Goal: Contribute content

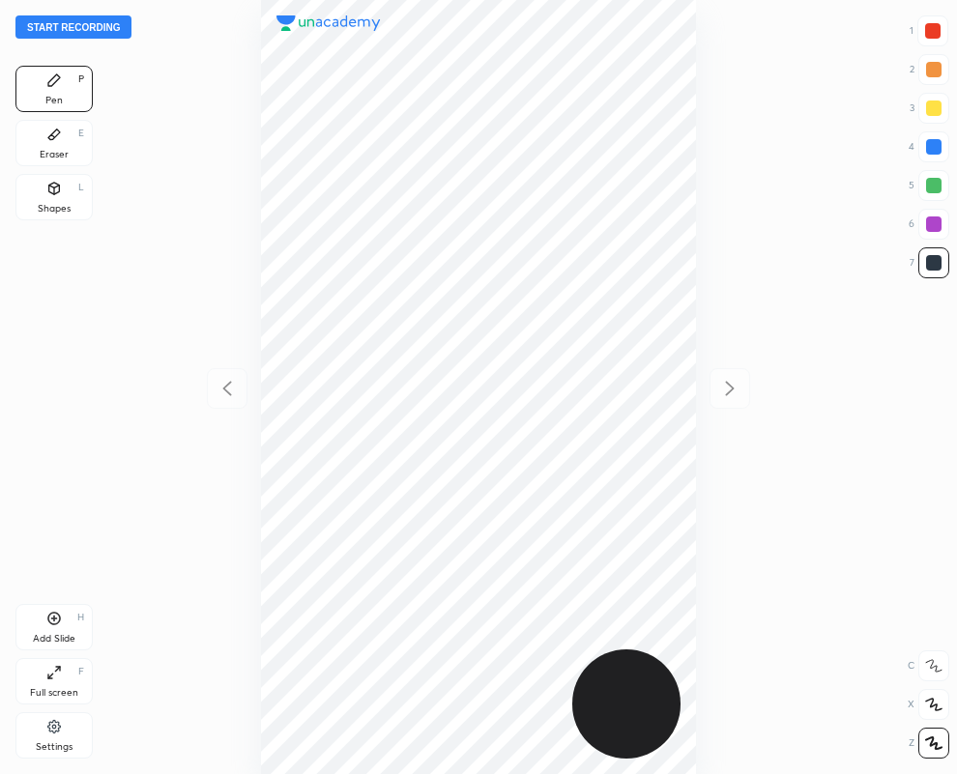
scroll to position [774, 648]
click at [701, 339] on div at bounding box center [479, 387] width 648 height 774
click at [940, 21] on div at bounding box center [932, 30] width 31 height 31
click at [693, 338] on div at bounding box center [479, 387] width 648 height 774
click at [948, 254] on div "1 2 3 4 5 6 7" at bounding box center [929, 150] width 41 height 271
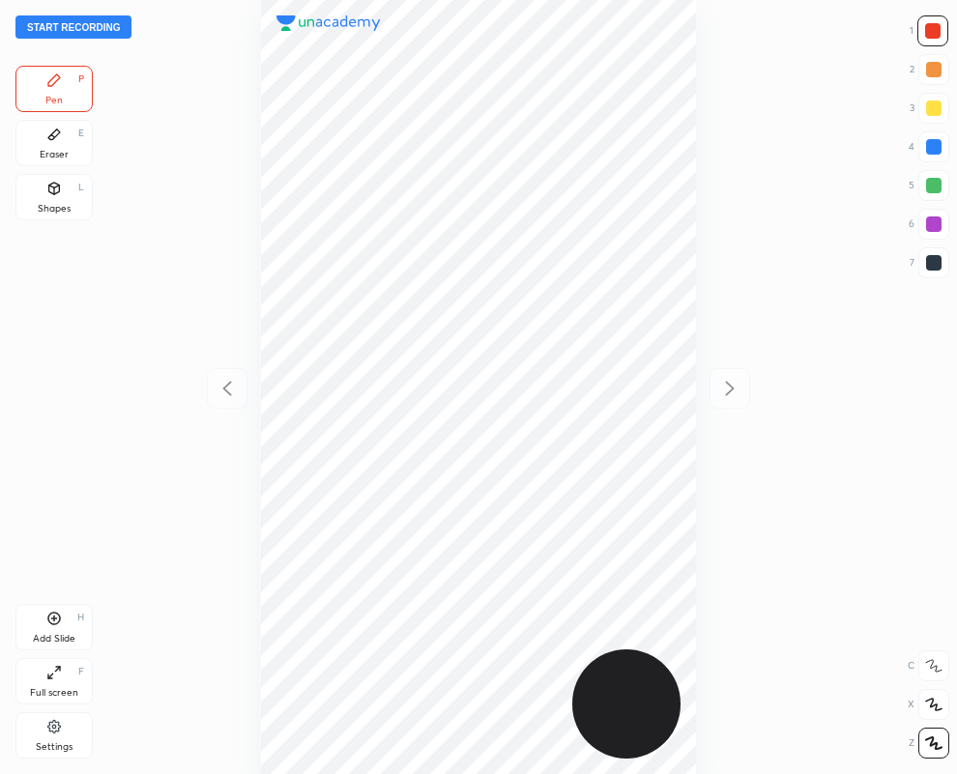
drag, startPoint x: 58, startPoint y: 141, endPoint x: 197, endPoint y: 339, distance: 242.2
click at [46, 147] on div "Eraser E" at bounding box center [53, 143] width 77 height 46
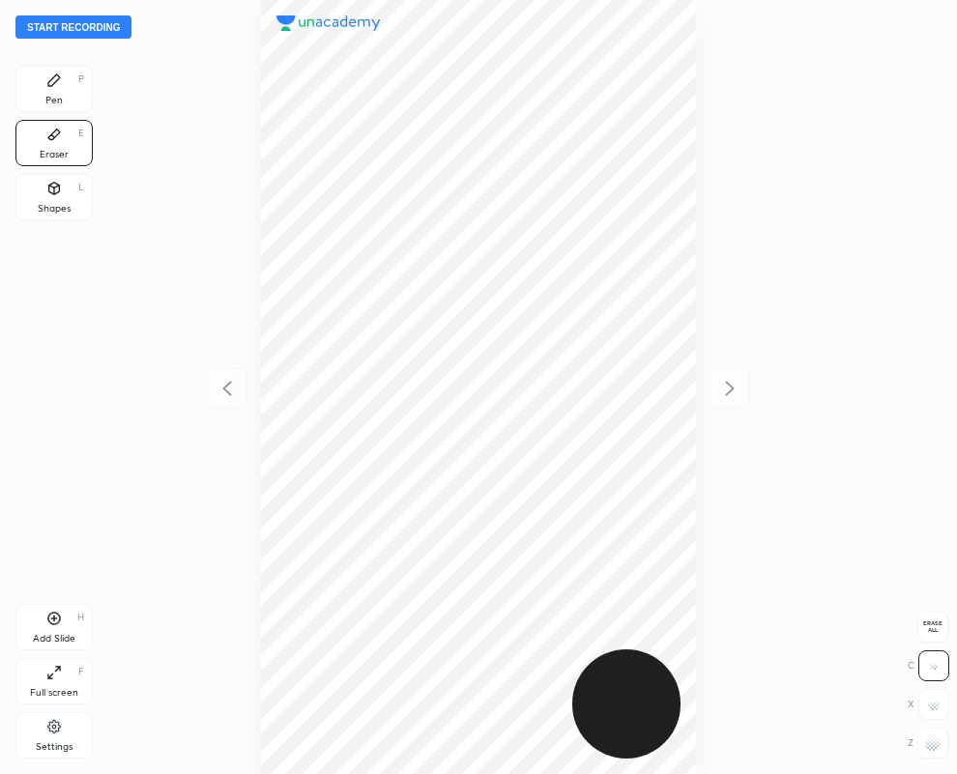
click at [70, 89] on div "Pen P" at bounding box center [53, 89] width 77 height 46
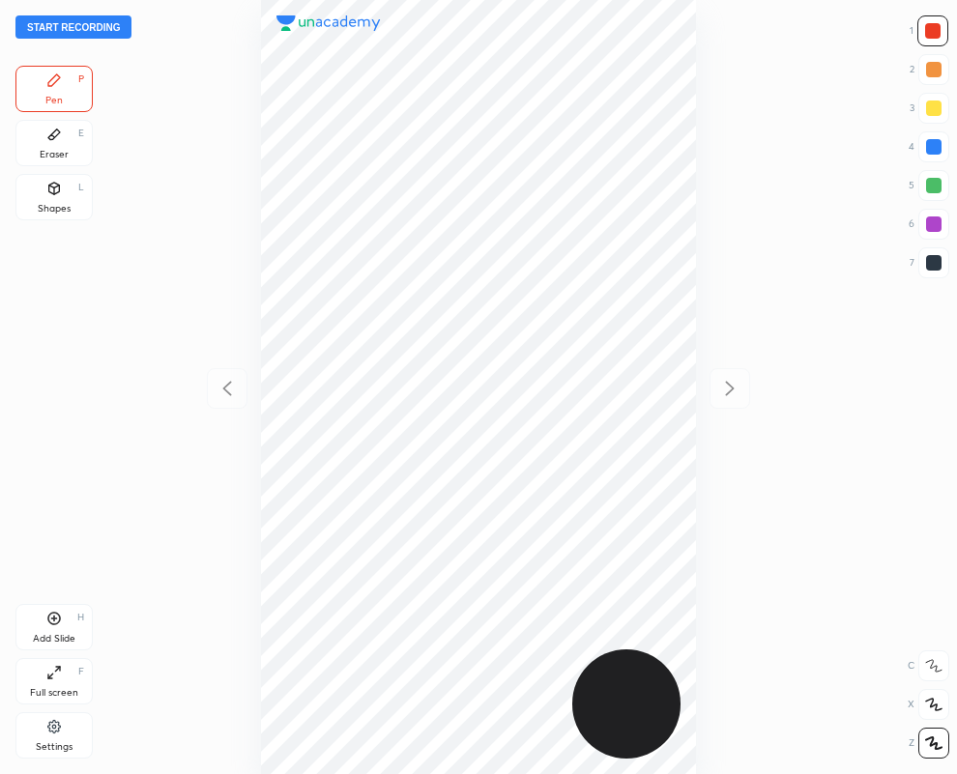
click at [947, 254] on div at bounding box center [933, 262] width 31 height 31
drag, startPoint x: 937, startPoint y: 27, endPoint x: 791, endPoint y: 106, distance: 166.1
click at [938, 29] on div at bounding box center [932, 30] width 15 height 15
click at [929, 258] on div at bounding box center [933, 262] width 15 height 15
click at [44, 616] on div "Add Slide H" at bounding box center [53, 627] width 77 height 46
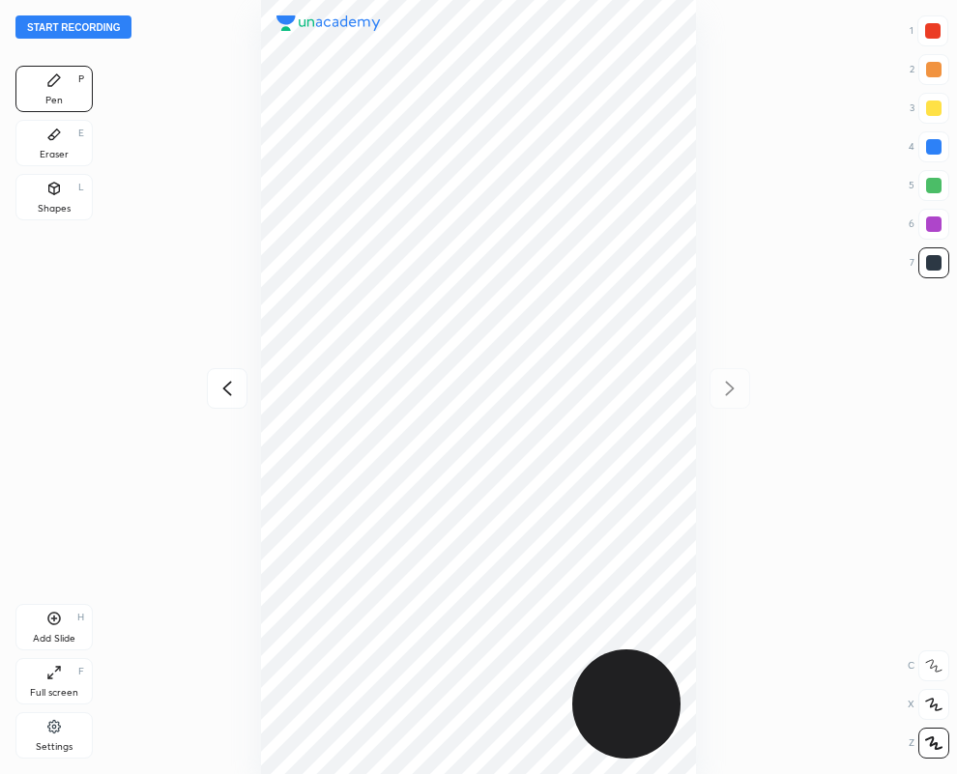
click at [220, 390] on icon at bounding box center [227, 388] width 23 height 23
click at [733, 384] on icon at bounding box center [729, 388] width 23 height 23
click at [222, 385] on icon at bounding box center [227, 388] width 23 height 23
click at [726, 384] on icon at bounding box center [729, 388] width 23 height 23
click at [230, 392] on icon at bounding box center [227, 388] width 23 height 23
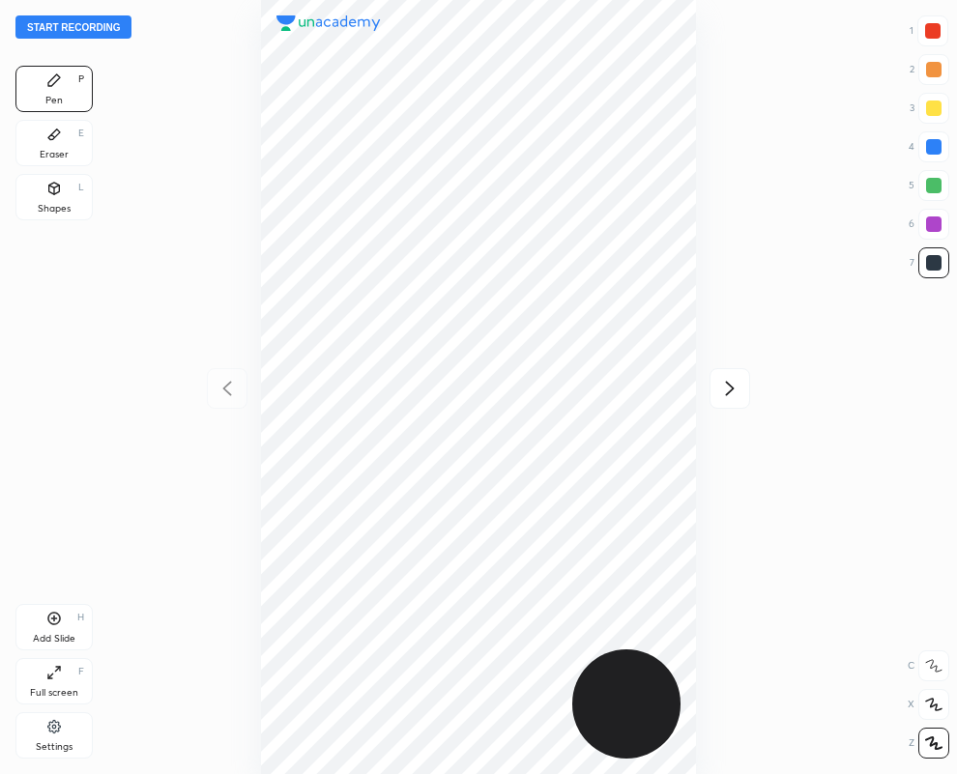
click at [731, 387] on icon at bounding box center [730, 388] width 9 height 15
click at [938, 148] on div at bounding box center [933, 146] width 15 height 15
drag, startPoint x: 936, startPoint y: 263, endPoint x: 863, endPoint y: 278, distance: 74.1
click at [933, 264] on div at bounding box center [933, 262] width 15 height 15
click at [933, 155] on div at bounding box center [933, 146] width 31 height 31
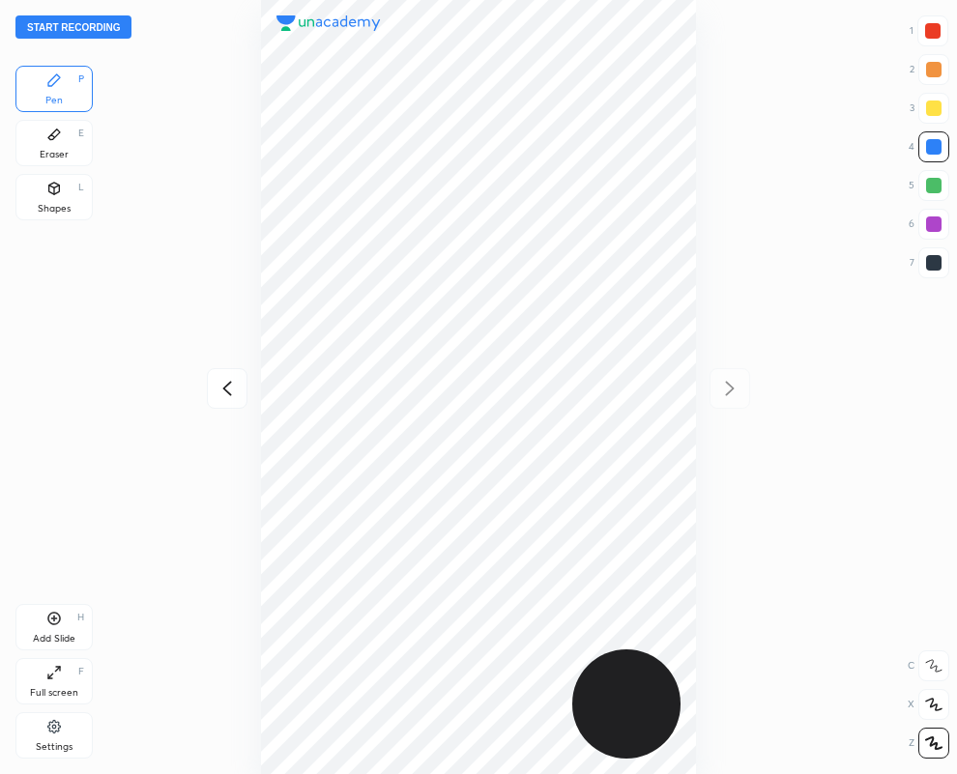
drag, startPoint x: 936, startPoint y: 31, endPoint x: 866, endPoint y: 60, distance: 75.4
click at [933, 31] on div at bounding box center [932, 30] width 15 height 15
click at [926, 143] on div at bounding box center [933, 146] width 15 height 15
click at [225, 392] on icon at bounding box center [227, 388] width 23 height 23
click at [68, 29] on button "Start recording" at bounding box center [73, 26] width 116 height 23
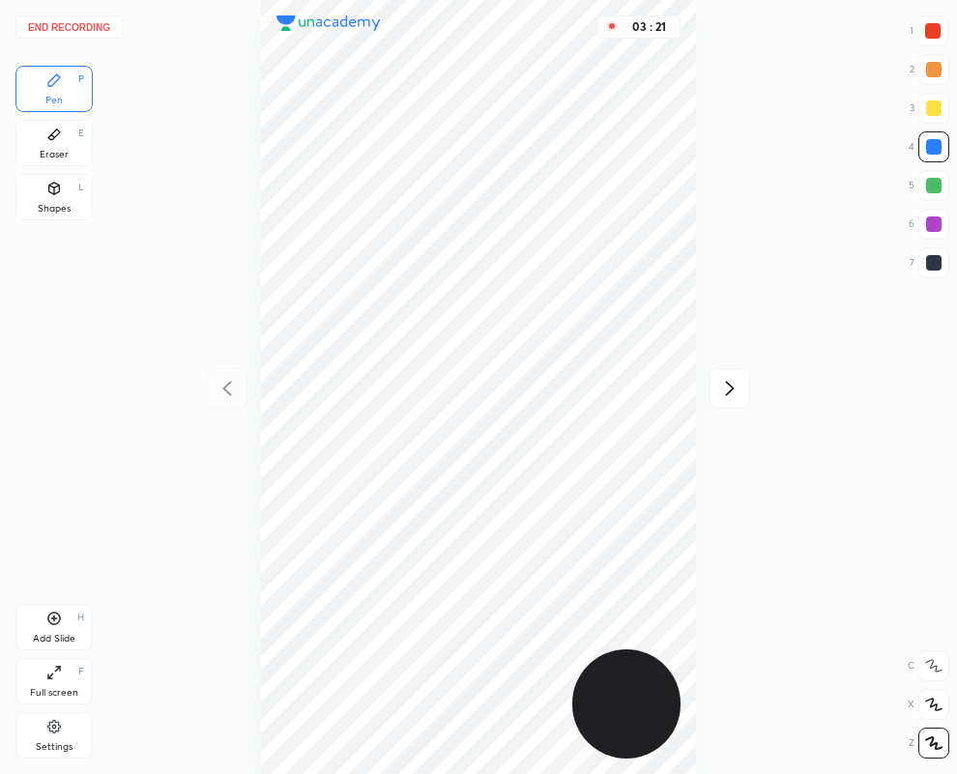
click at [729, 384] on icon at bounding box center [730, 388] width 9 height 15
click at [222, 389] on icon at bounding box center [226, 388] width 9 height 15
click at [726, 389] on icon at bounding box center [729, 388] width 23 height 23
click at [222, 384] on icon at bounding box center [227, 388] width 23 height 23
click at [730, 385] on icon at bounding box center [730, 388] width 9 height 15
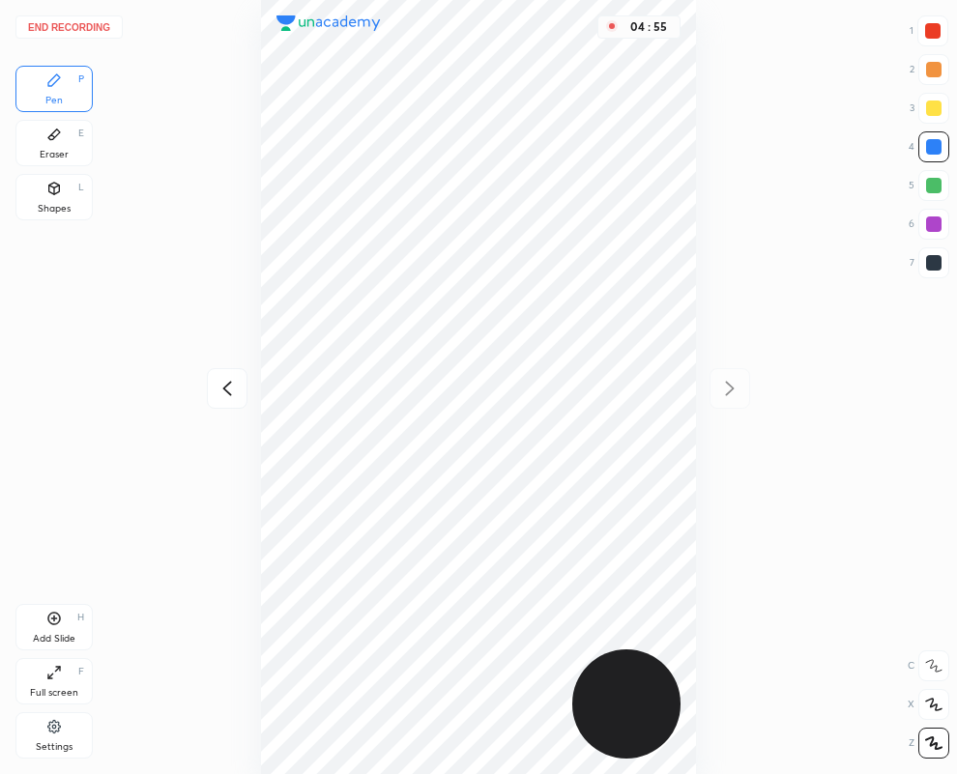
click at [102, 22] on button "End recording" at bounding box center [68, 26] width 107 height 23
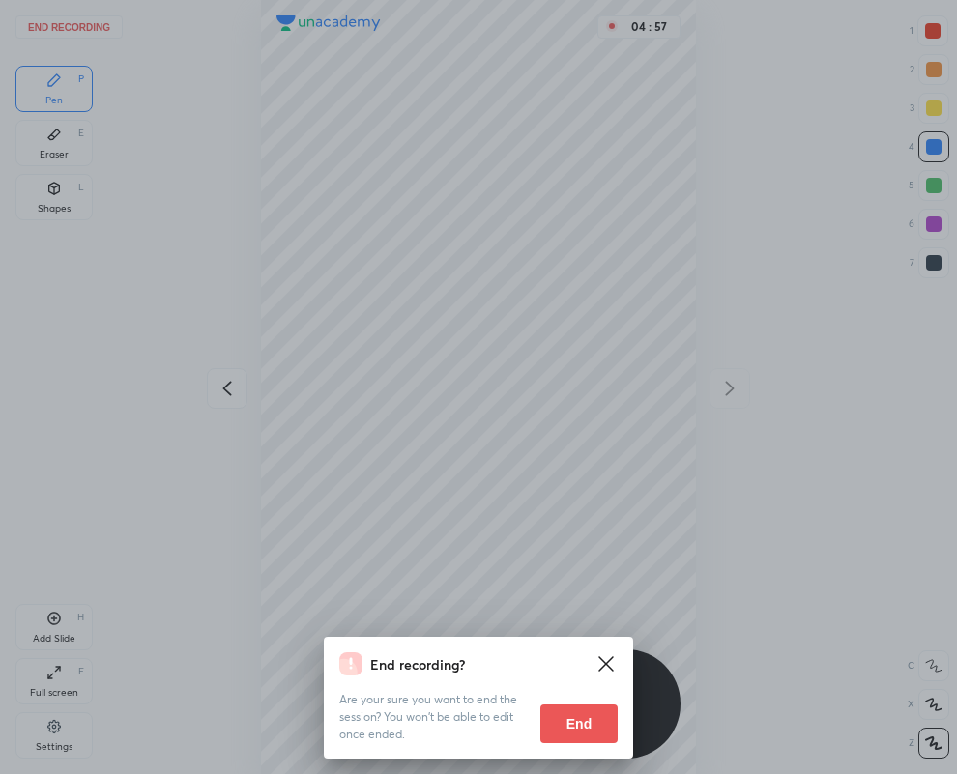
drag, startPoint x: 598, startPoint y: 725, endPoint x: 38, endPoint y: 740, distance: 560.9
click at [597, 725] on button "End" at bounding box center [578, 724] width 77 height 39
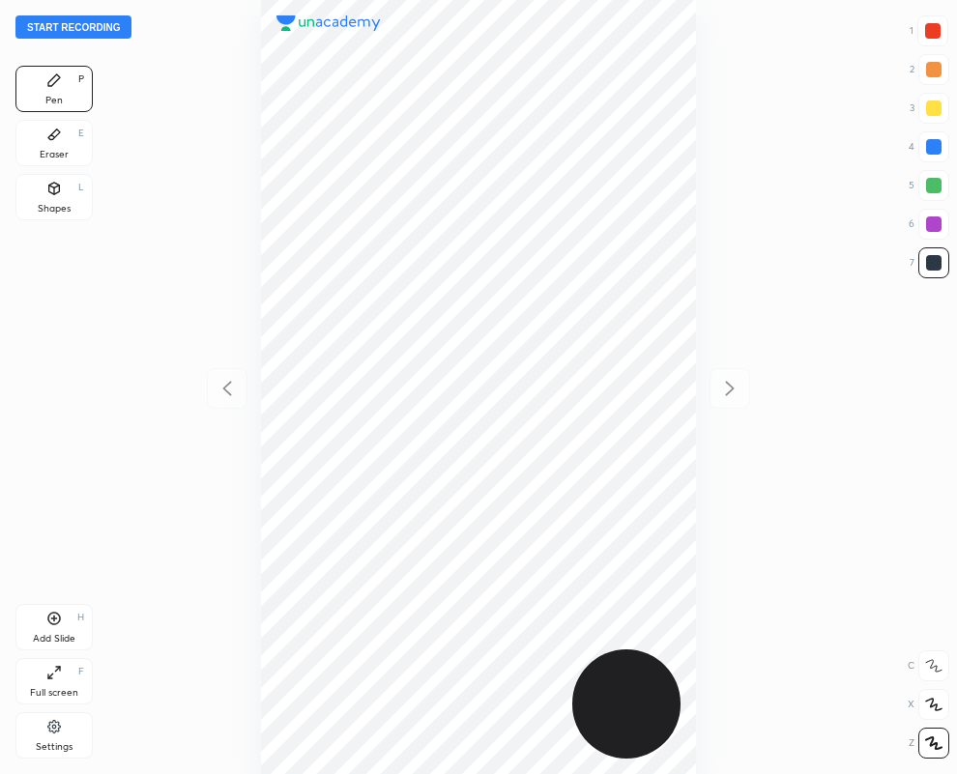
scroll to position [774, 648]
